Goal: Entertainment & Leisure: Consume media (video, audio)

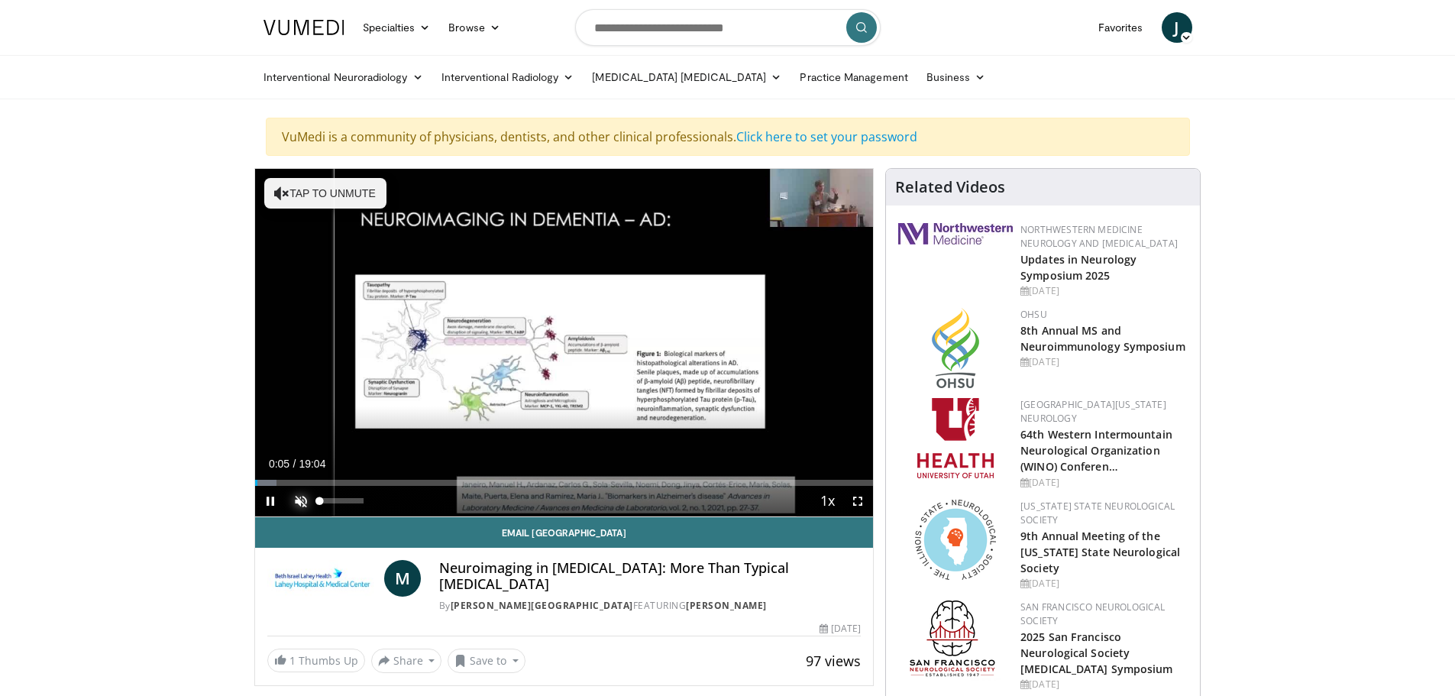
click at [296, 503] on span "Video Player" at bounding box center [301, 501] width 31 height 31
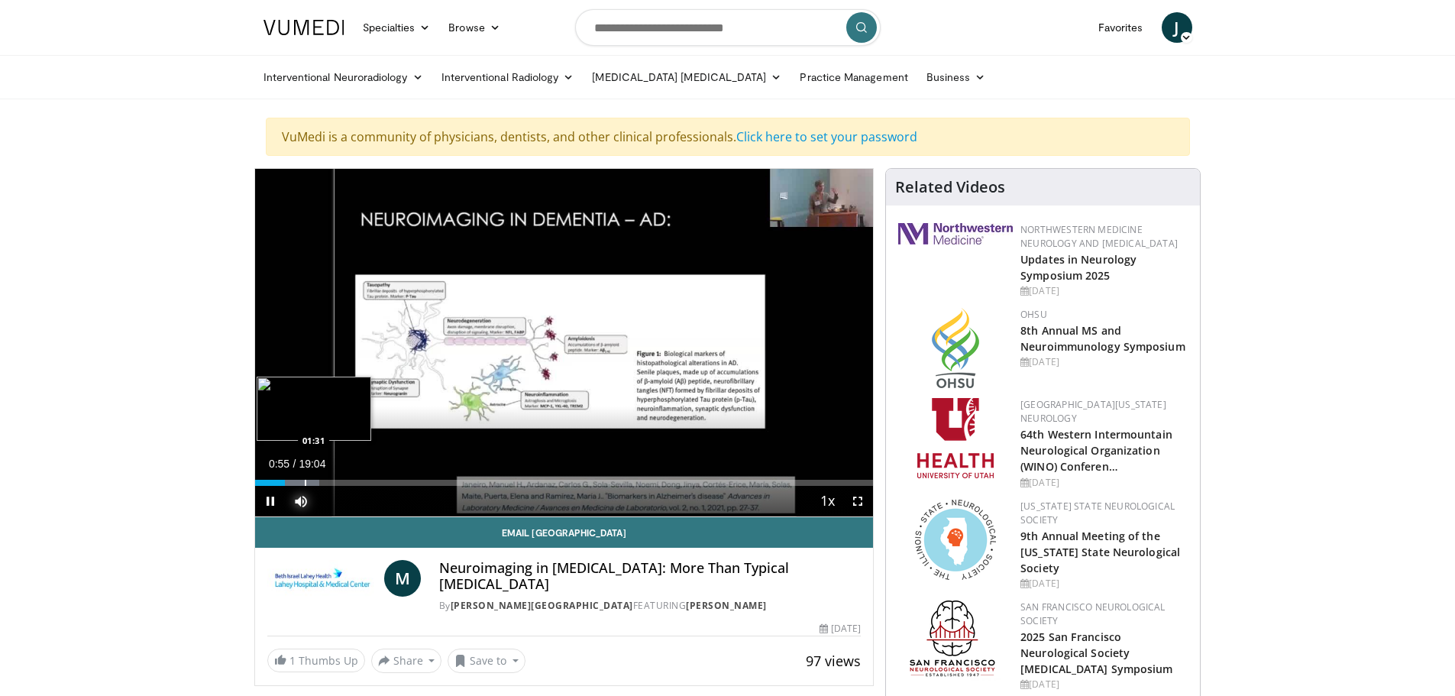
click at [305, 484] on div "Progress Bar" at bounding box center [306, 483] width 2 height 6
click at [328, 483] on div "Loaded : 15.59% 02:15 02:17" at bounding box center [564, 483] width 619 height 6
click at [325, 483] on div "02:17" at bounding box center [292, 483] width 74 height 6
click at [322, 483] on div "Progress Bar" at bounding box center [323, 483] width 2 height 6
click at [345, 483] on div "Progress Bar" at bounding box center [346, 483] width 2 height 6
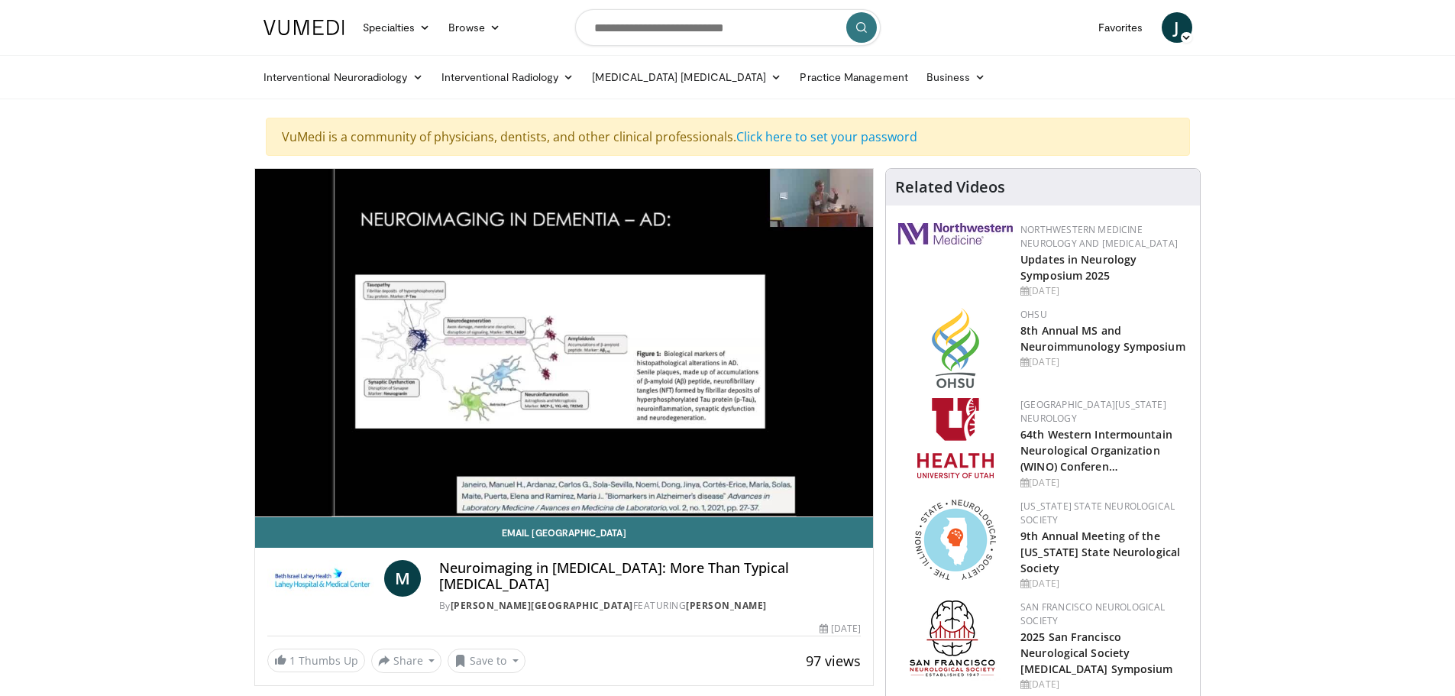
click at [399, 483] on video-js "**********" at bounding box center [564, 343] width 619 height 348
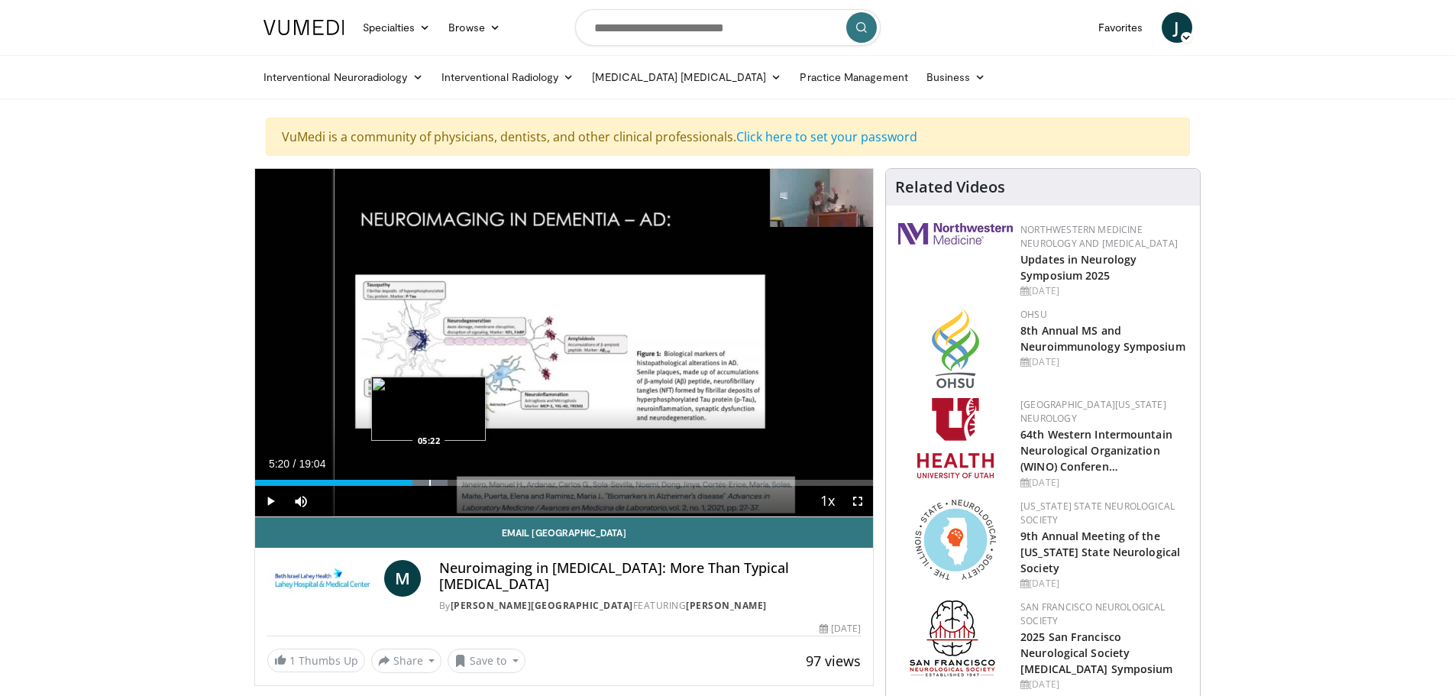
click at [429, 485] on div "Progress Bar" at bounding box center [430, 483] width 2 height 6
click at [445, 485] on div "Progress Bar" at bounding box center [446, 483] width 2 height 6
click at [464, 485] on div "Progress Bar" at bounding box center [465, 483] width 2 height 6
click at [482, 485] on div "Progress Bar" at bounding box center [483, 483] width 2 height 6
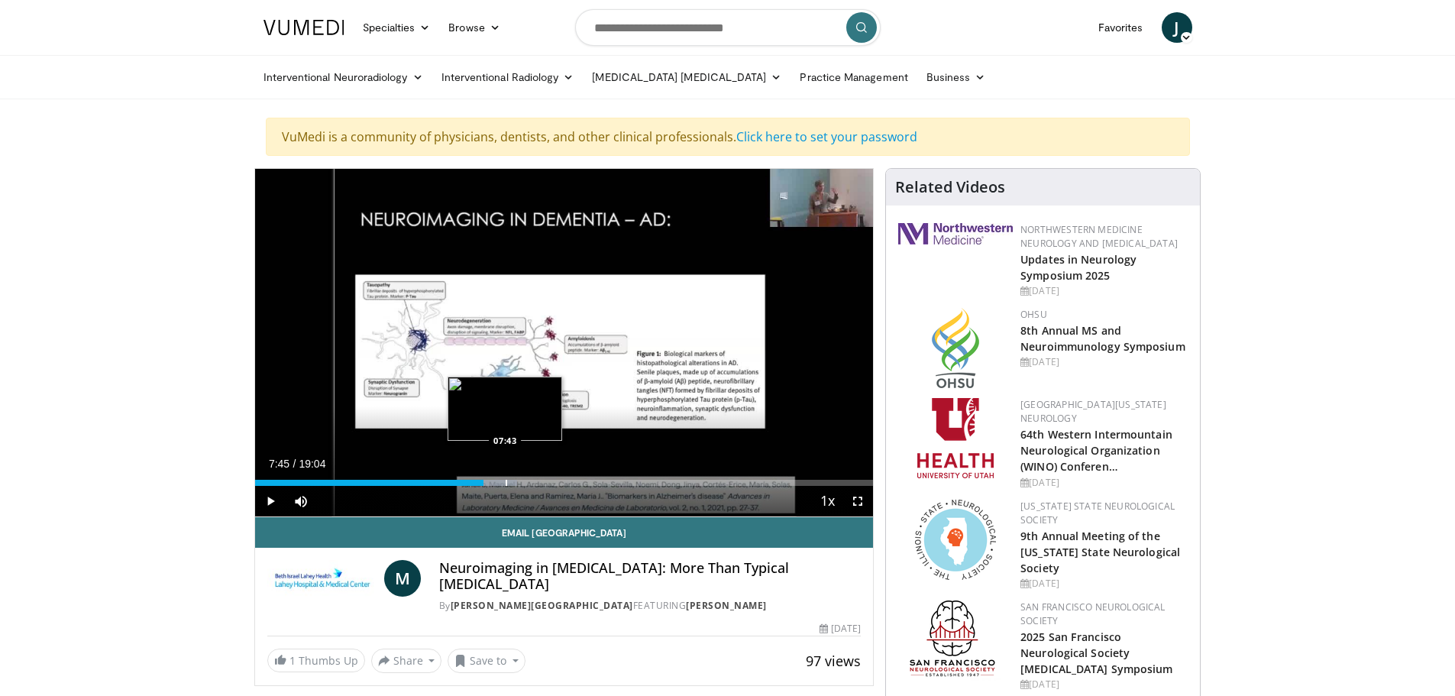
click at [506, 481] on div "Progress Bar" at bounding box center [507, 483] width 2 height 6
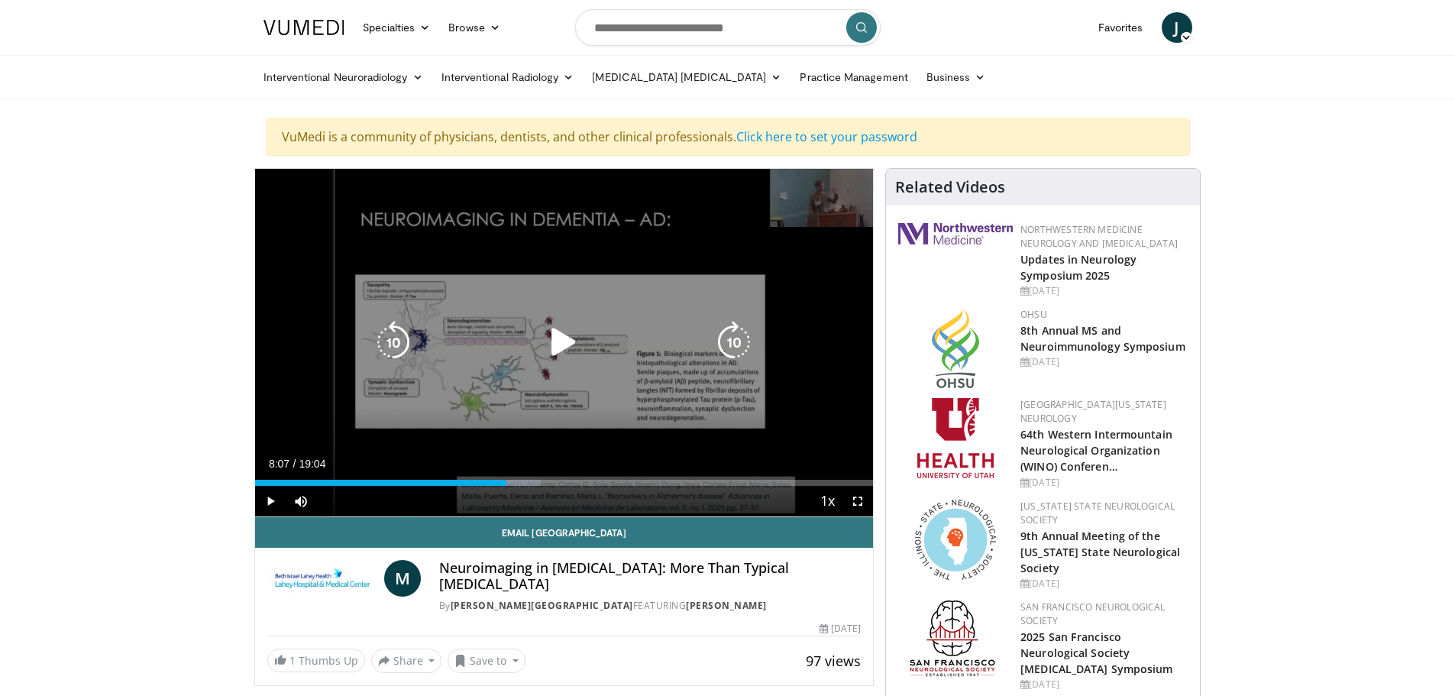
click at [519, 481] on div "Progress Bar" at bounding box center [515, 483] width 50 height 6
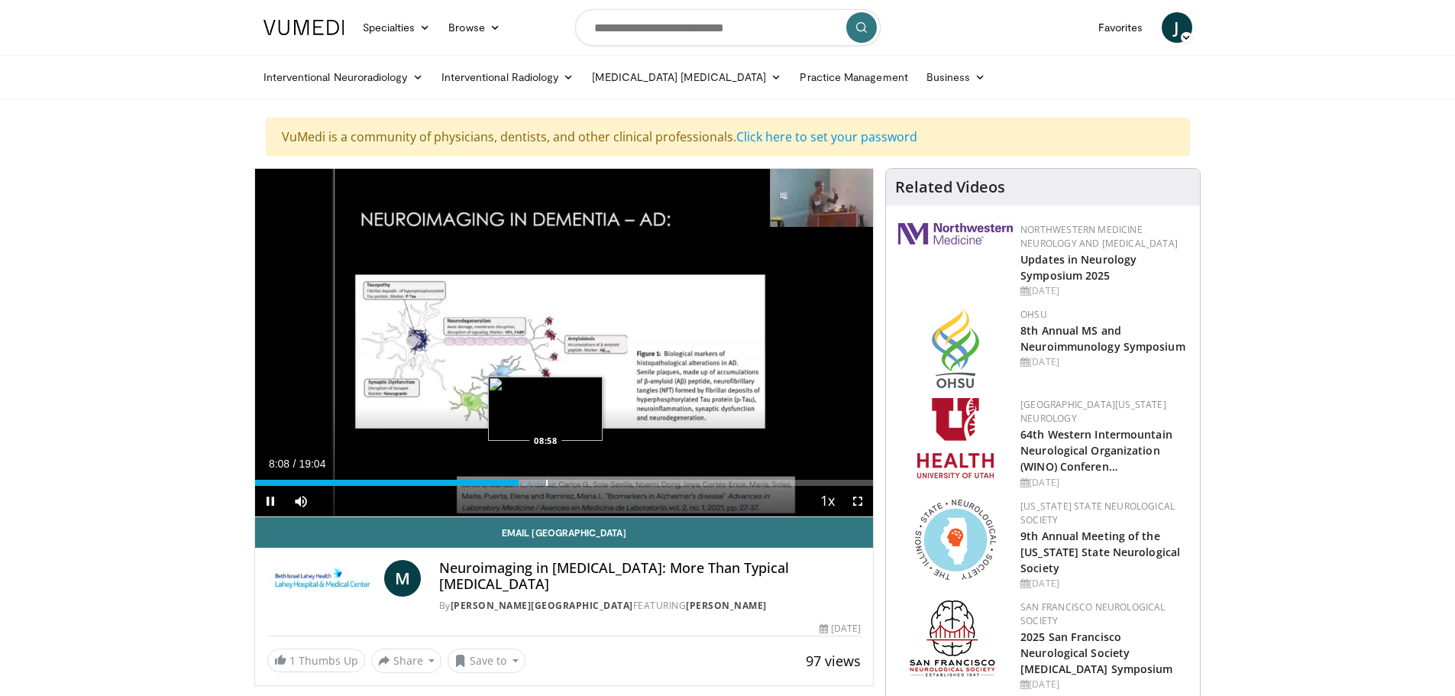
click at [546, 481] on div "Progress Bar" at bounding box center [547, 483] width 2 height 6
click at [565, 481] on div "Progress Bar" at bounding box center [566, 483] width 2 height 6
click at [584, 483] on div "Progress Bar" at bounding box center [575, 483] width 50 height 6
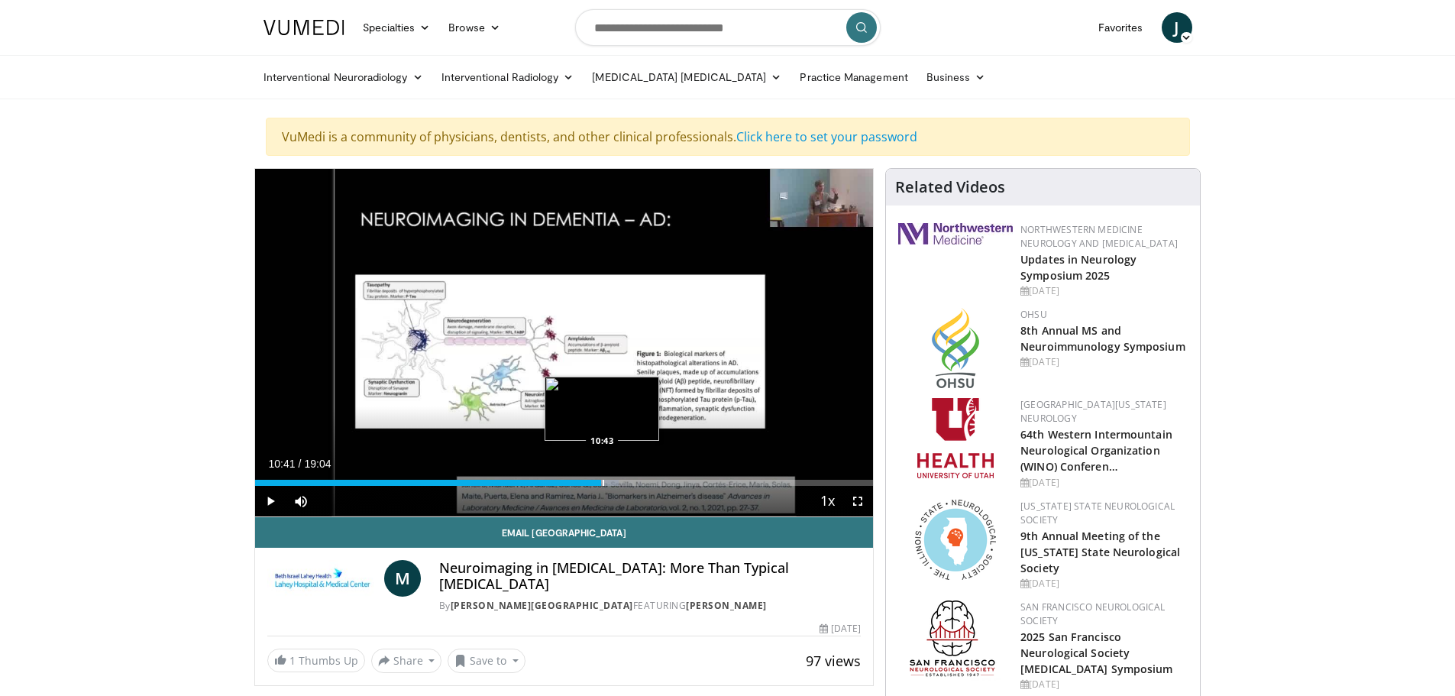
click at [603, 481] on div "Progress Bar" at bounding box center [604, 483] width 2 height 6
click at [614, 481] on div "Progress Bar" at bounding box center [615, 483] width 2 height 6
click at [637, 482] on div "Progress Bar" at bounding box center [638, 483] width 2 height 6
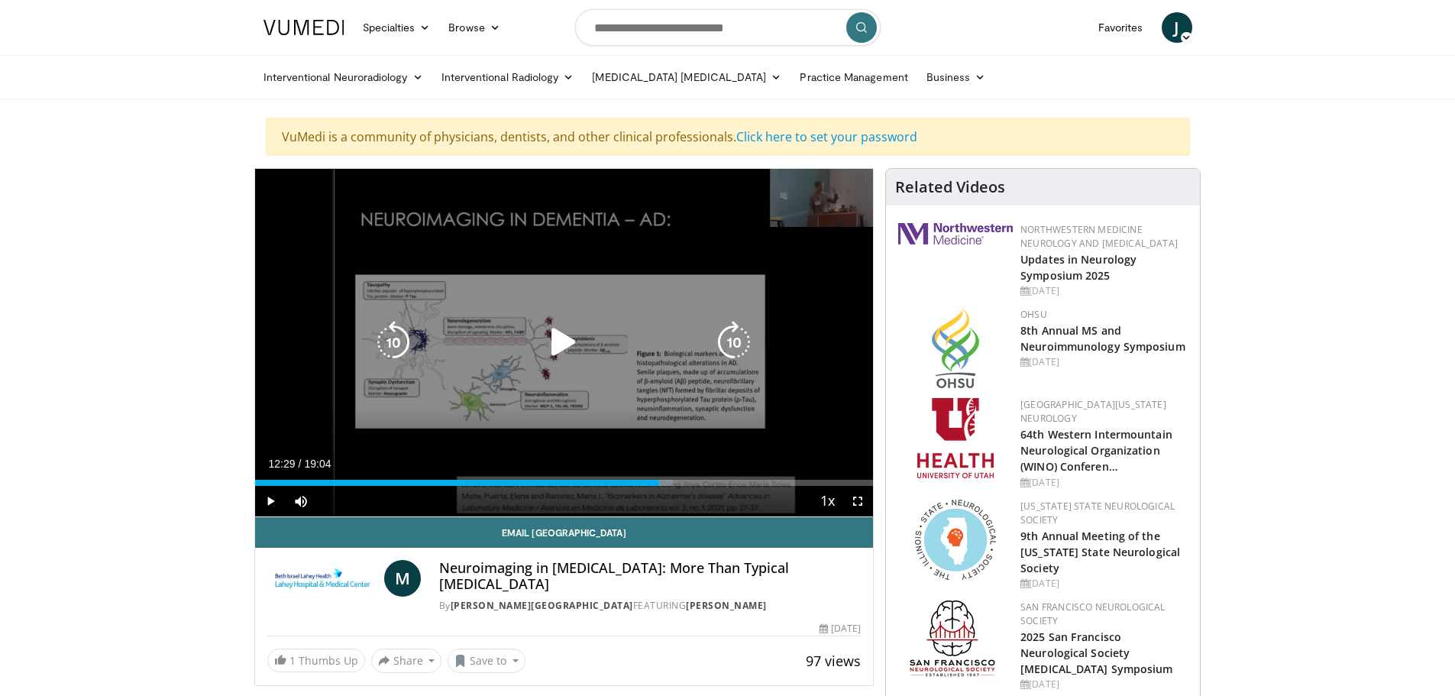
click at [0, 0] on div "Progress Bar" at bounding box center [0, 0] width 0 height 0
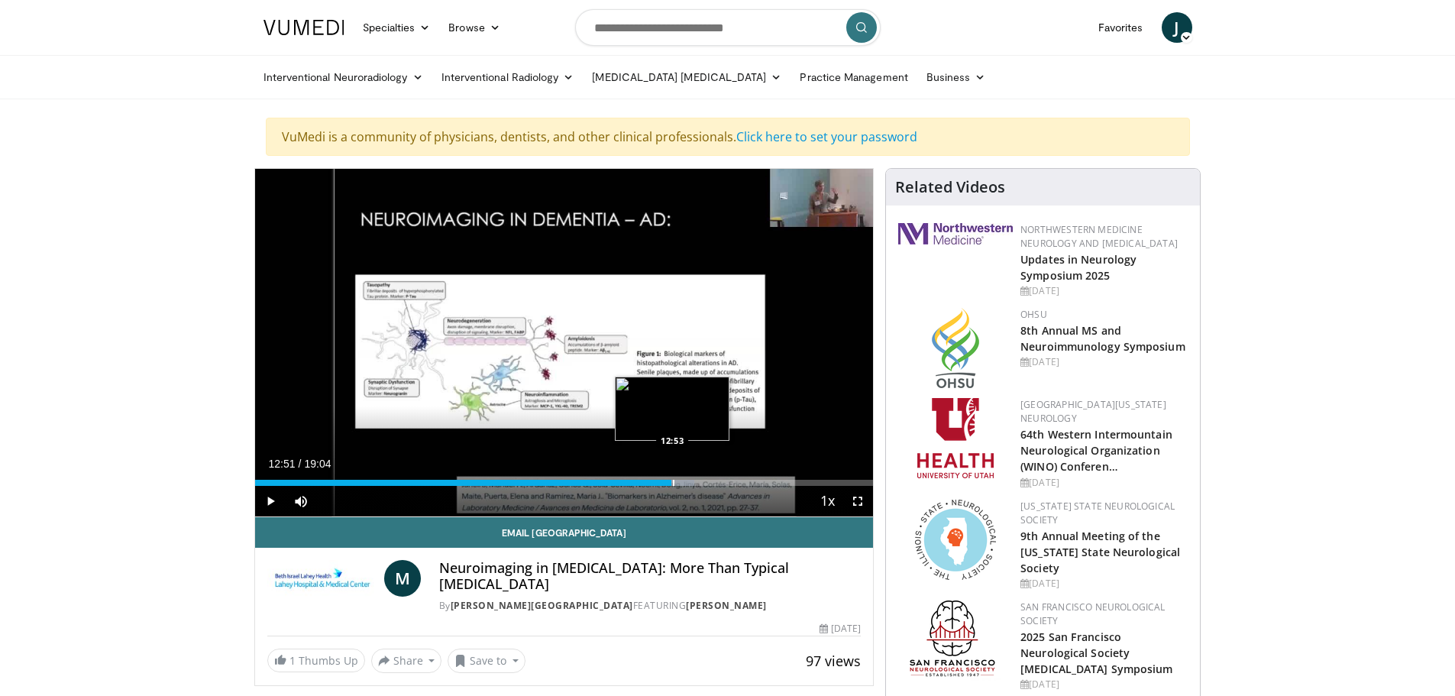
click at [673, 484] on div "Progress Bar" at bounding box center [674, 483] width 2 height 6
click at [690, 484] on div "Progress Bar" at bounding box center [690, 483] width 2 height 6
click at [704, 483] on div "Progress Bar" at bounding box center [705, 483] width 2 height 6
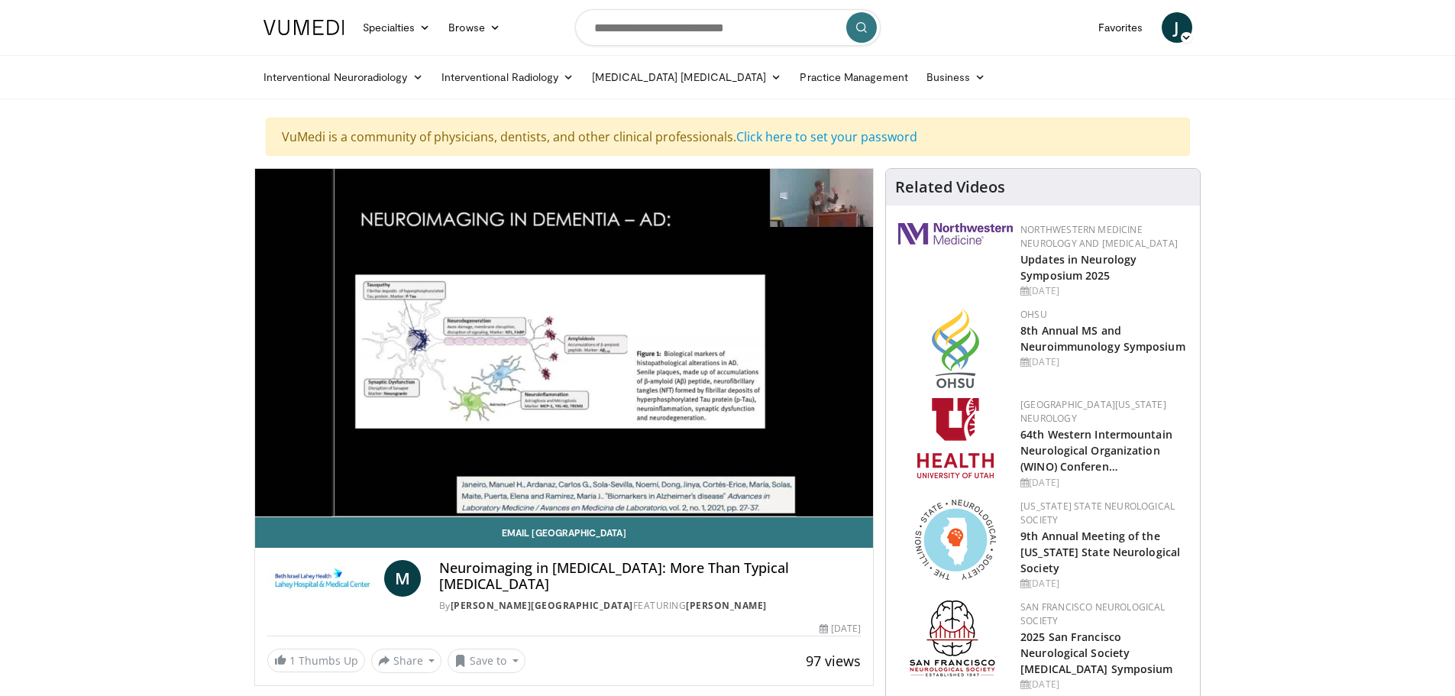
click at [729, 483] on div "10 seconds Tap to unmute" at bounding box center [564, 343] width 619 height 348
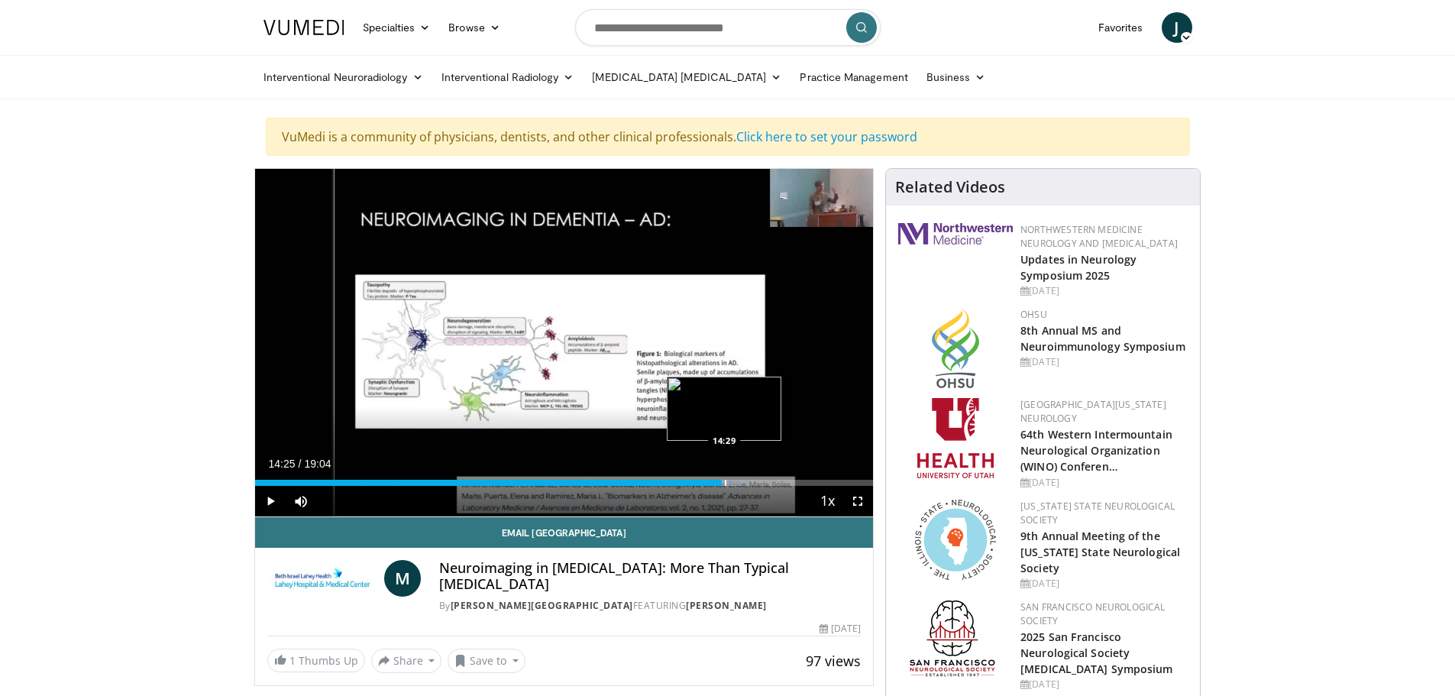
click at [722, 484] on div "Loaded : 78.61% 14:25 14:29" at bounding box center [564, 483] width 619 height 6
click at [264, 496] on span "Video Player" at bounding box center [270, 501] width 31 height 31
click at [741, 481] on div "Progress Bar" at bounding box center [742, 483] width 2 height 6
click at [760, 480] on div "Progress Bar" at bounding box center [761, 483] width 2 height 6
drag, startPoint x: 769, startPoint y: 483, endPoint x: 791, endPoint y: 484, distance: 21.4
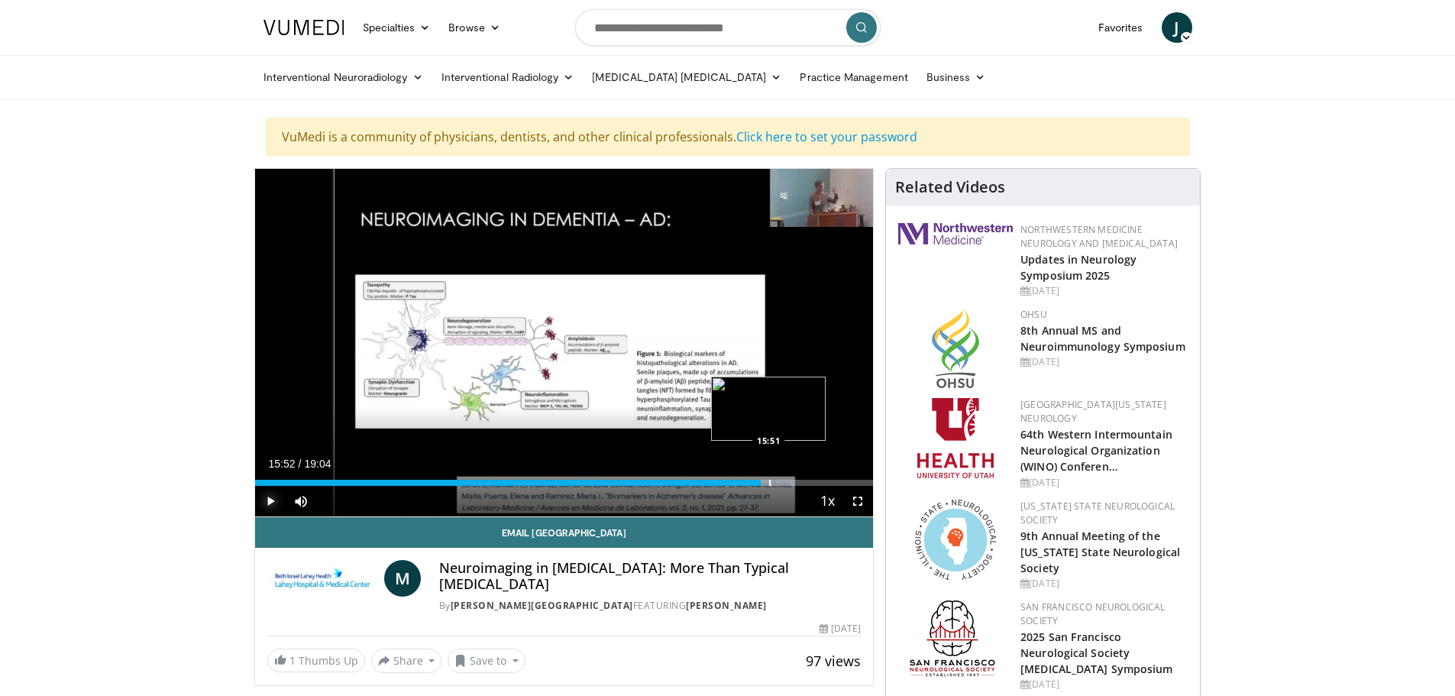
click at [772, 483] on div "Loaded : 87.34% 15:37 15:51" at bounding box center [564, 483] width 619 height 6
click at [781, 484] on div "Progress Bar" at bounding box center [782, 483] width 2 height 6
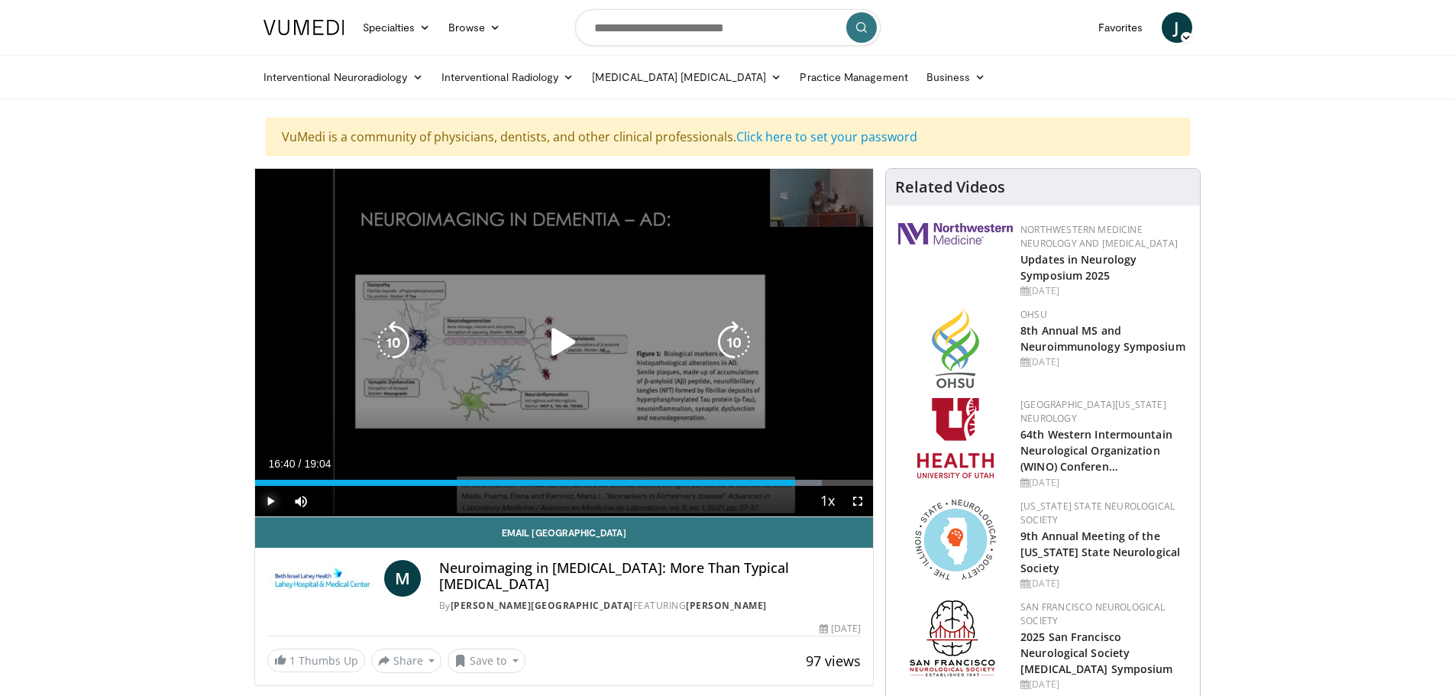
click at [796, 481] on div "Progress Bar" at bounding box center [795, 483] width 53 height 6
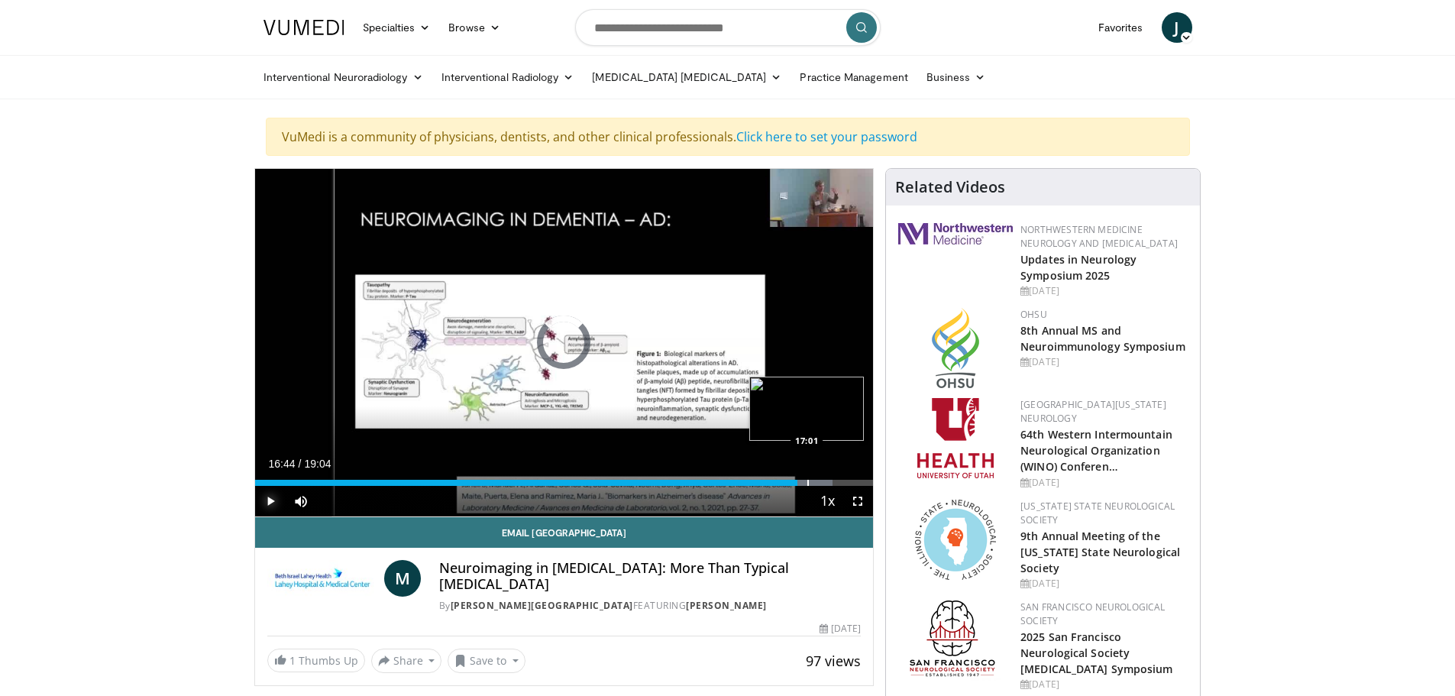
click at [807, 483] on div "Progress Bar" at bounding box center [808, 483] width 2 height 6
click at [821, 483] on div "Progress Bar" at bounding box center [821, 483] width 2 height 6
